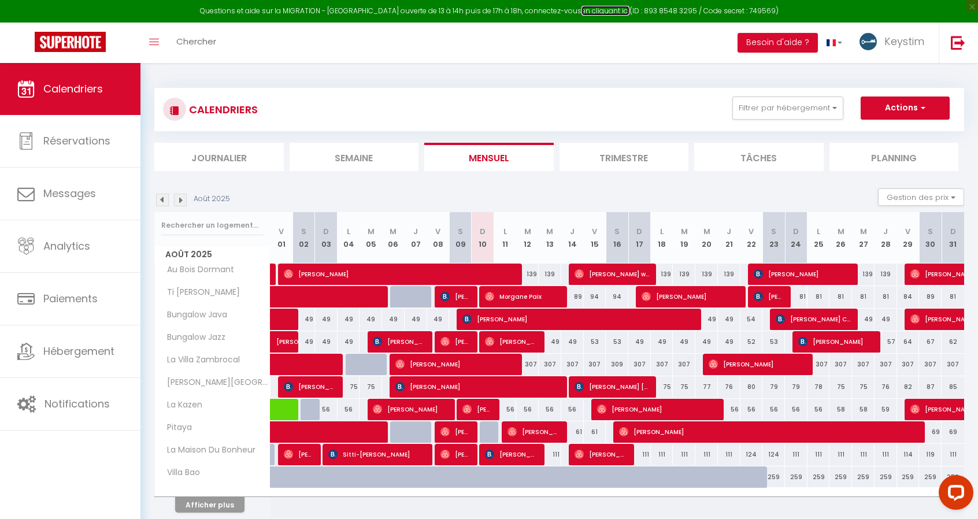
click at [605, 15] on link "en cliquant ici" at bounding box center [605, 11] width 48 height 10
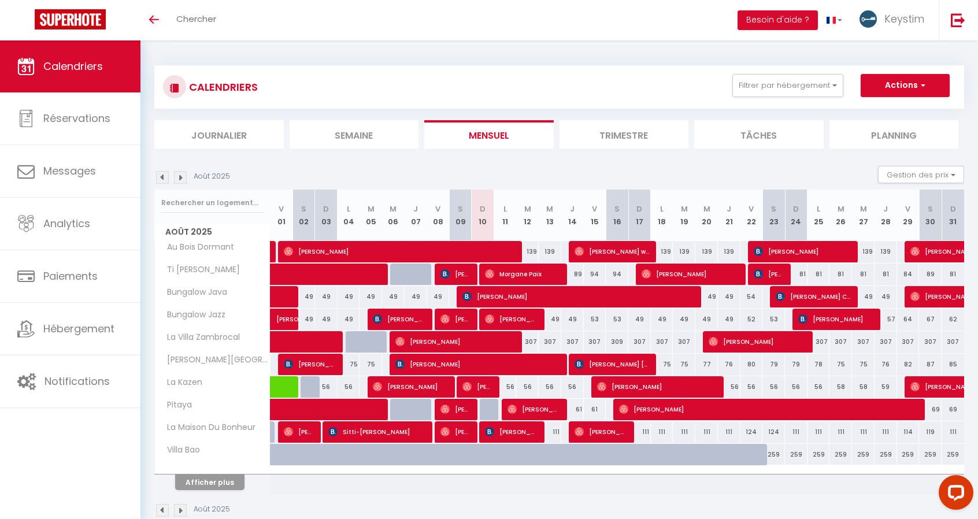
click at [162, 172] on img at bounding box center [162, 177] width 13 height 13
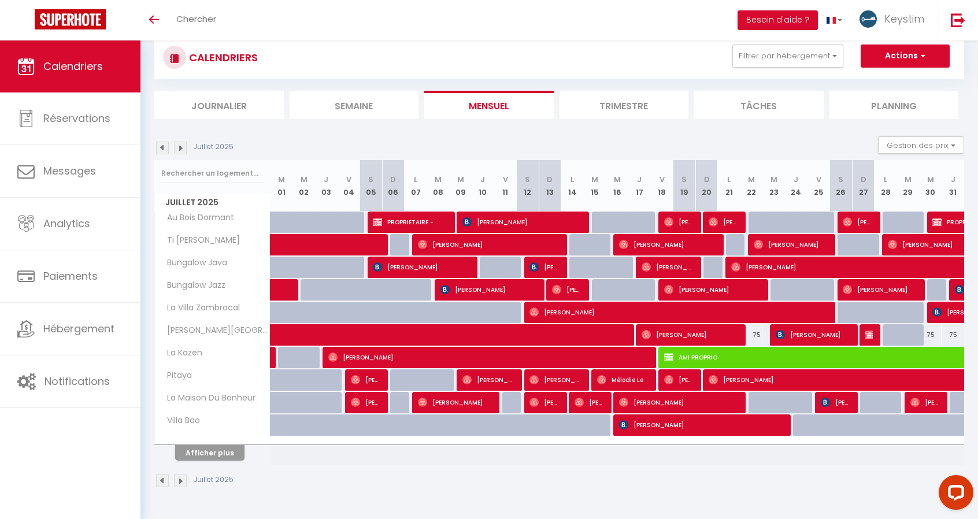
scroll to position [30, 0]
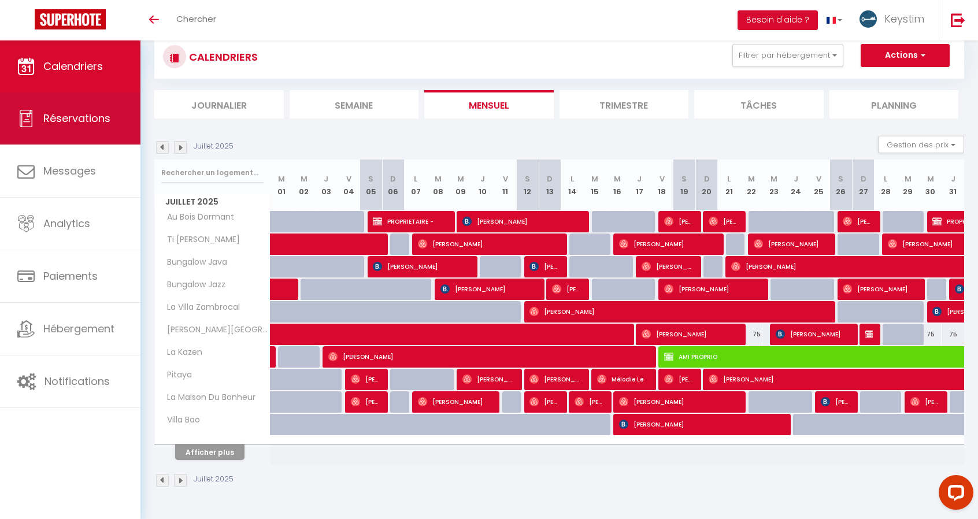
click at [88, 131] on link "Réservations" at bounding box center [70, 118] width 140 height 52
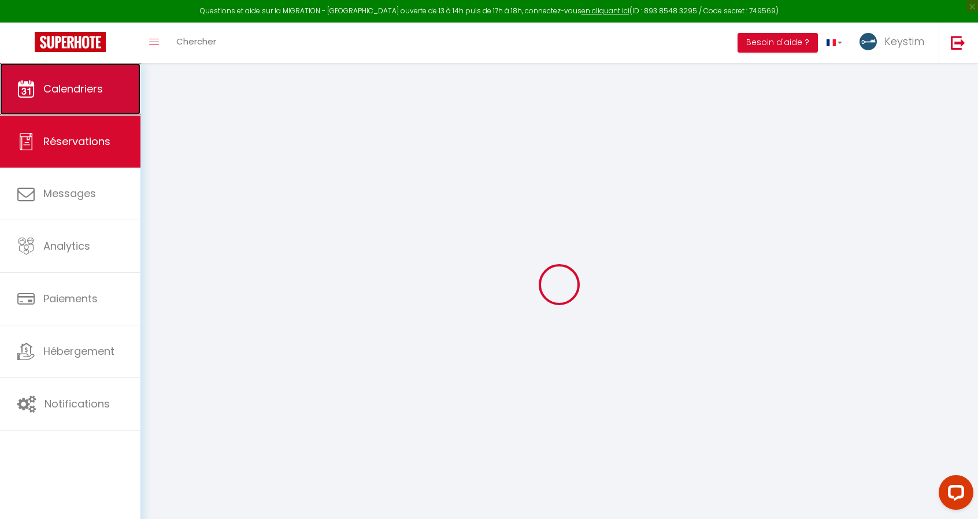
click at [88, 70] on link "Calendriers" at bounding box center [70, 89] width 140 height 52
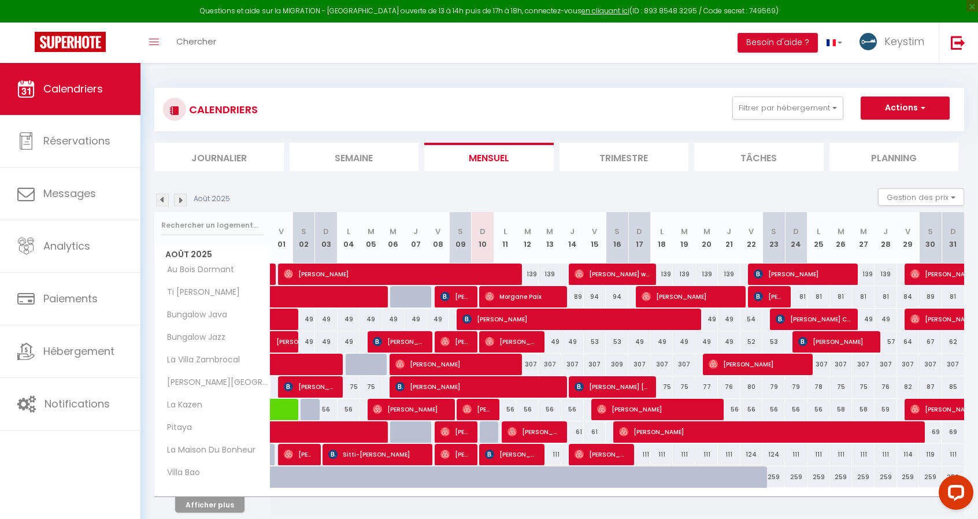
click at [759, 12] on div "Questions et aide sur la MIGRATION - [GEOGRAPHIC_DATA] ouverte de 13 à 14h puis…" at bounding box center [489, 11] width 978 height 23
click at [434, 80] on div "CALENDRIERS Filtrer par hébergement G'Komo Ti Caz Marley Bungalow Java Bungalow…" at bounding box center [558, 314] width 809 height 474
click at [164, 194] on img at bounding box center [162, 200] width 13 height 13
